Goal: Task Accomplishment & Management: Use online tool/utility

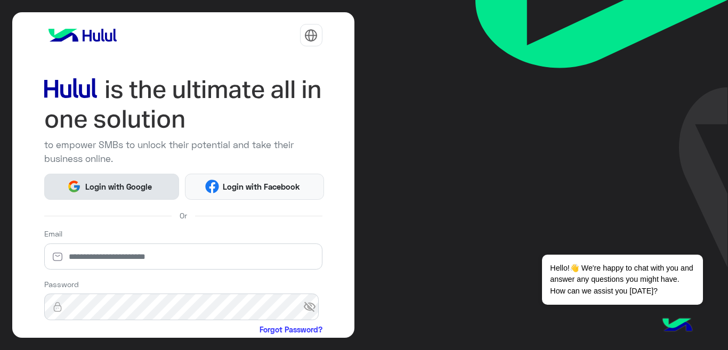
click at [144, 182] on span "Login with Google" at bounding box center [118, 187] width 75 height 12
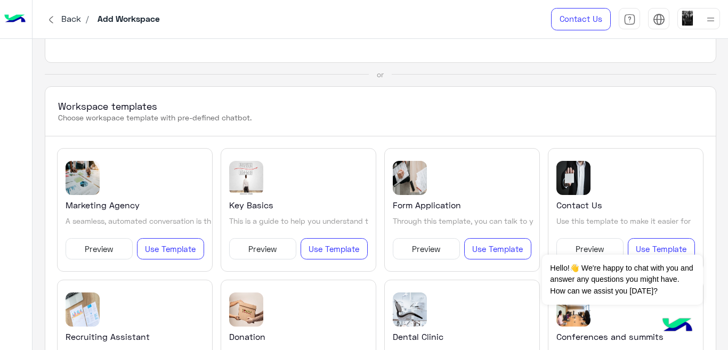
scroll to position [137, 0]
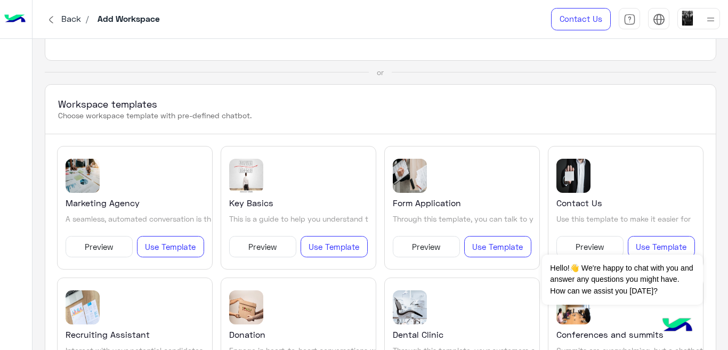
drag, startPoint x: 718, startPoint y: 111, endPoint x: 719, endPoint y: 117, distance: 5.4
click at [719, 117] on div "Create Blank Workspace Start creating new workspace from scratch... Start from …" at bounding box center [379, 195] width 695 height 312
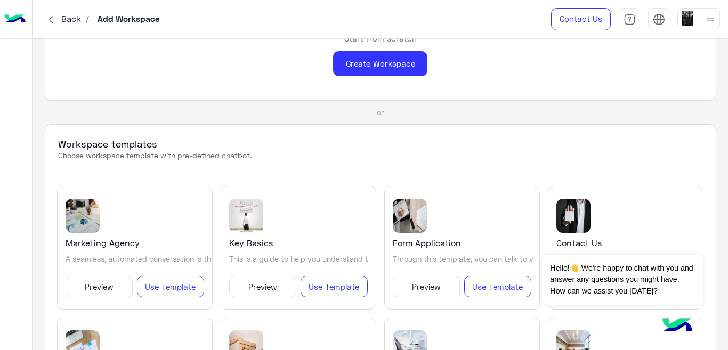
scroll to position [0, 0]
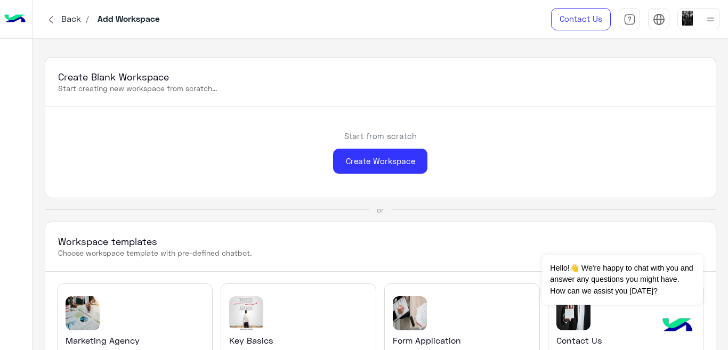
click at [706, 22] on img at bounding box center [710, 19] width 13 height 13
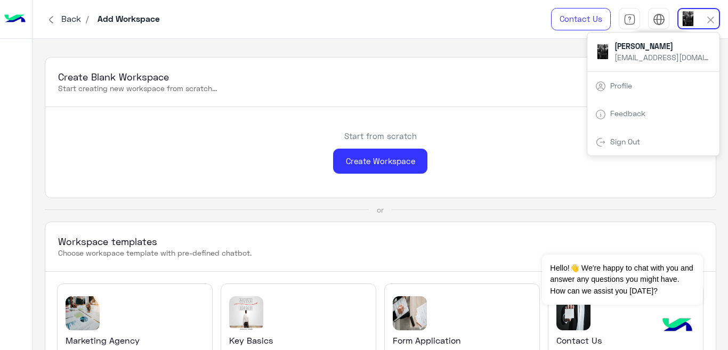
click at [659, 19] on img at bounding box center [658, 19] width 12 height 12
click at [714, 19] on img at bounding box center [710, 20] width 12 height 12
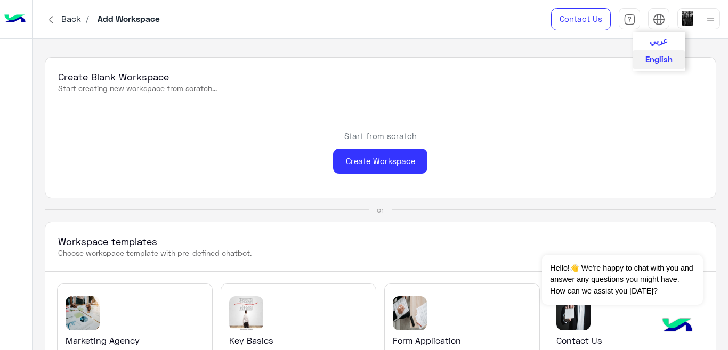
click at [658, 46] on button "عربي" at bounding box center [658, 41] width 52 height 18
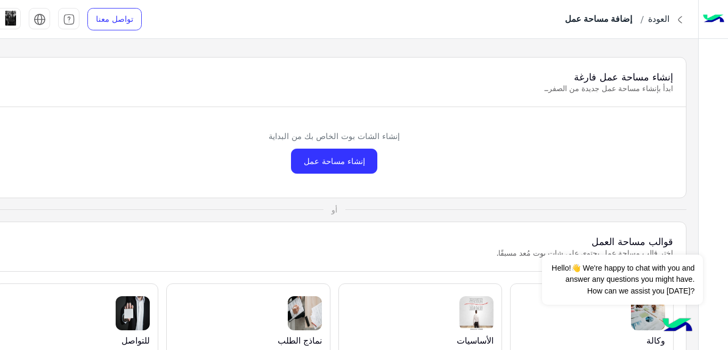
drag, startPoint x: 0, startPoint y: 175, endPoint x: 4, endPoint y: 185, distance: 10.8
click at [4, 185] on div "إنشاء الشات بوت الخاص بك من البداية إنشاء مساحة عمل" at bounding box center [334, 152] width 703 height 91
drag, startPoint x: 727, startPoint y: 134, endPoint x: 723, endPoint y: 179, distance: 46.0
click at [723, 179] on div at bounding box center [712, 190] width 29 height 298
drag, startPoint x: 1, startPoint y: 116, endPoint x: 83, endPoint y: 100, distance: 83.0
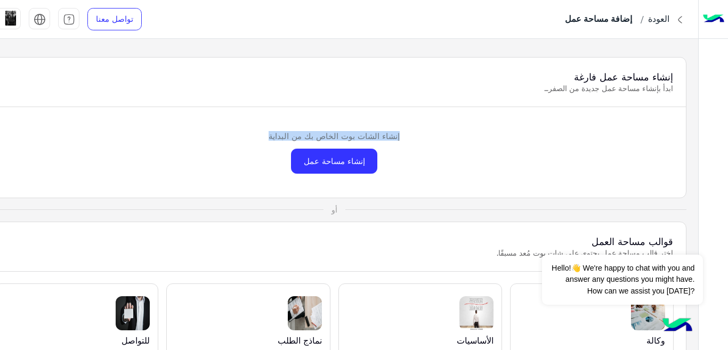
click at [81, 97] on div "إنشاء مساحة عمل فارغة ابدأ بإنشاء مساحة عمل جديدة من الصفر… إنشاء الشات بوت الخ…" at bounding box center [334, 127] width 704 height 141
click at [108, 155] on div "إنشاء الشات بوت الخاص بك من البداية إنشاء مساحة عمل" at bounding box center [334, 152] width 703 height 91
click at [497, 183] on div "إنشاء مساحة عمل فارغة ابدأ بإنشاء مساحة عمل جديدة من الصفر… إنشاء الشات بوت الخ…" at bounding box center [334, 195] width 728 height 312
click at [497, 183] on div "إنشاء الشات بوت الخاص بك من البداية إنشاء مساحة عمل" at bounding box center [334, 152] width 703 height 91
click at [711, 127] on div at bounding box center [712, 190] width 29 height 298
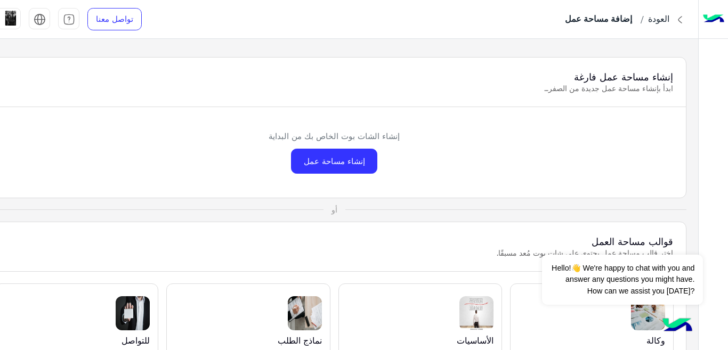
drag, startPoint x: 725, startPoint y: 125, endPoint x: 724, endPoint y: 150, distance: 25.6
click at [727, 152] on div at bounding box center [712, 190] width 29 height 298
drag, startPoint x: 712, startPoint y: 152, endPoint x: 711, endPoint y: 111, distance: 41.0
click at [711, 111] on div at bounding box center [712, 190] width 29 height 298
drag, startPoint x: 532, startPoint y: 200, endPoint x: 538, endPoint y: 162, distance: 38.4
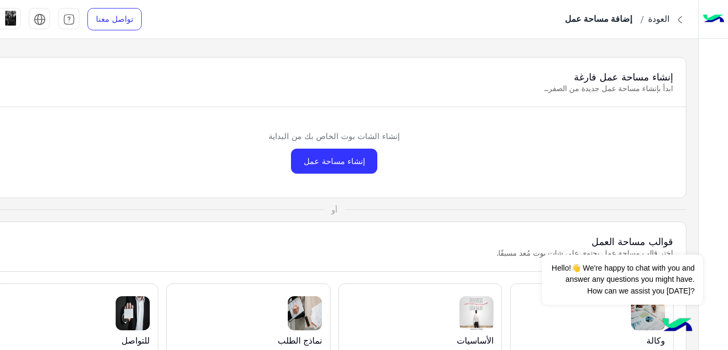
click at [538, 162] on div "إنشاء مساحة عمل فارغة ابدأ بإنشاء مساحة عمل جديدة من الصفر… إنشاء الشات بوت الخ…" at bounding box center [334, 195] width 728 height 312
drag, startPoint x: 727, startPoint y: 47, endPoint x: 727, endPoint y: 67, distance: 19.2
click at [727, 67] on div at bounding box center [712, 190] width 29 height 298
click at [366, 160] on div "إنشاء مساحة عمل" at bounding box center [334, 161] width 86 height 25
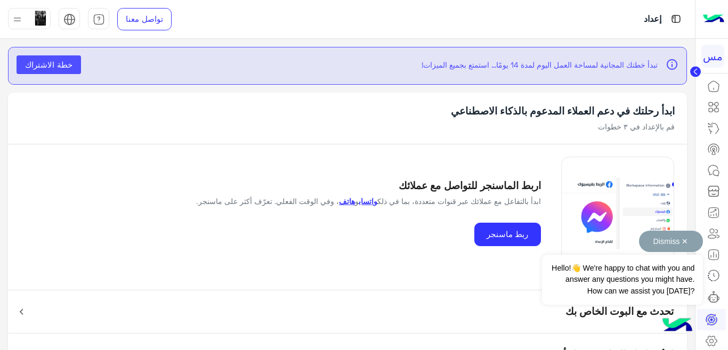
click at [685, 240] on button "Dismiss ✕" at bounding box center [671, 241] width 64 height 21
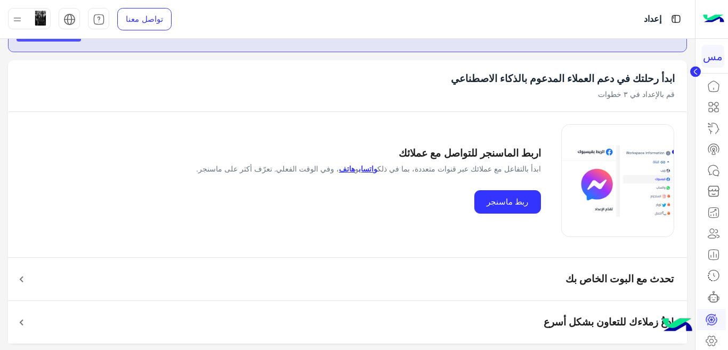
scroll to position [34, 0]
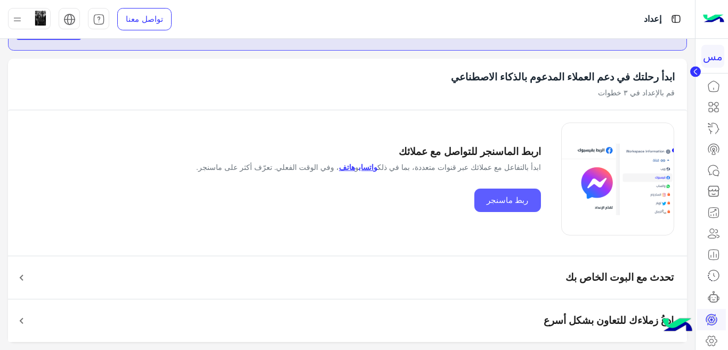
click at [531, 201] on button "ربط ماسنجر" at bounding box center [507, 201] width 67 height 24
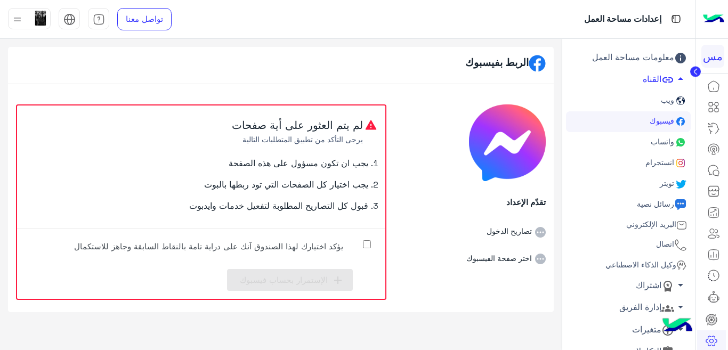
click at [665, 141] on span "واتساب" at bounding box center [661, 141] width 26 height 9
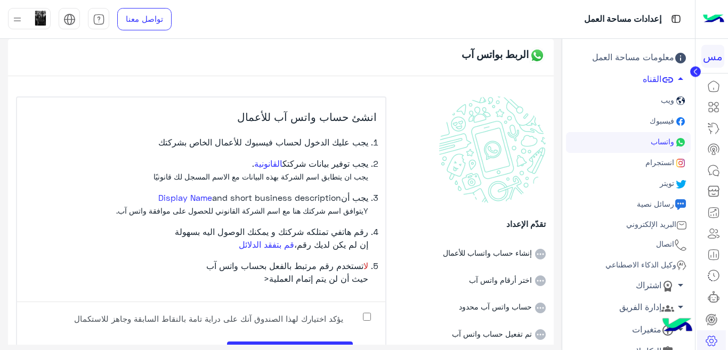
scroll to position [36, 0]
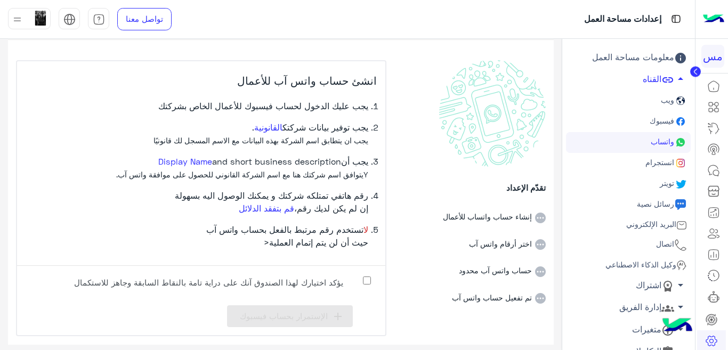
drag, startPoint x: 554, startPoint y: 181, endPoint x: 468, endPoint y: 145, distance: 93.4
click at [545, 139] on div "الربط بواتس آب تقدّم الإعداد إنشاء حساب واتساب للأعمال اختر أرقام واتس آب حساب …" at bounding box center [280, 192] width 561 height 306
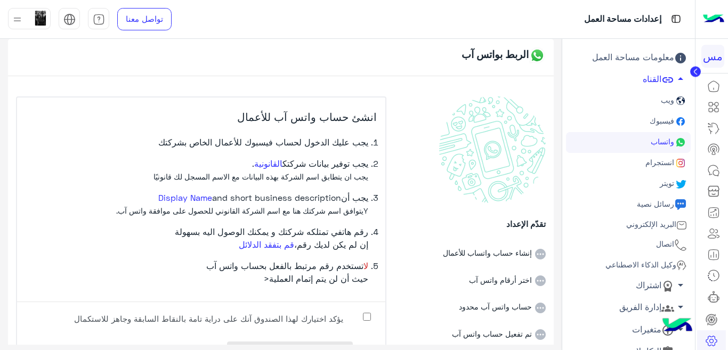
click at [5, 66] on div "الربط بواتس آب تقدّم الإعداد إنشاء حساب واتساب للأعمال اختر أرقام واتس آب حساب …" at bounding box center [280, 192] width 561 height 306
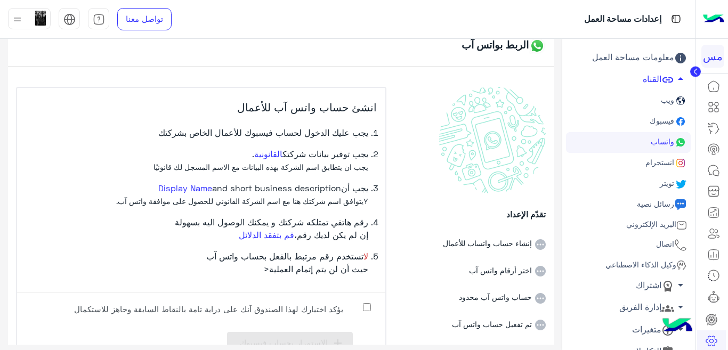
scroll to position [39, 0]
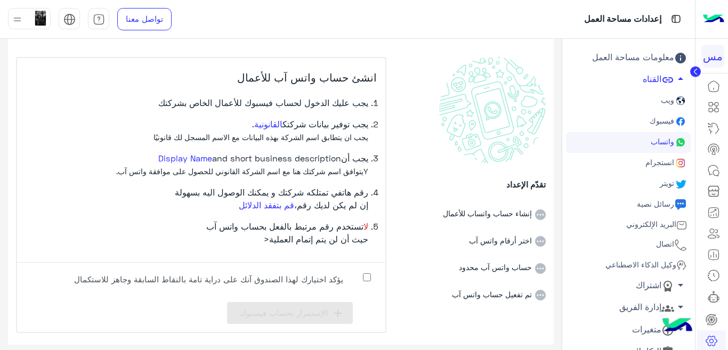
click at [538, 296] on icon at bounding box center [540, 295] width 11 height 11
